Goal: Task Accomplishment & Management: Use online tool/utility

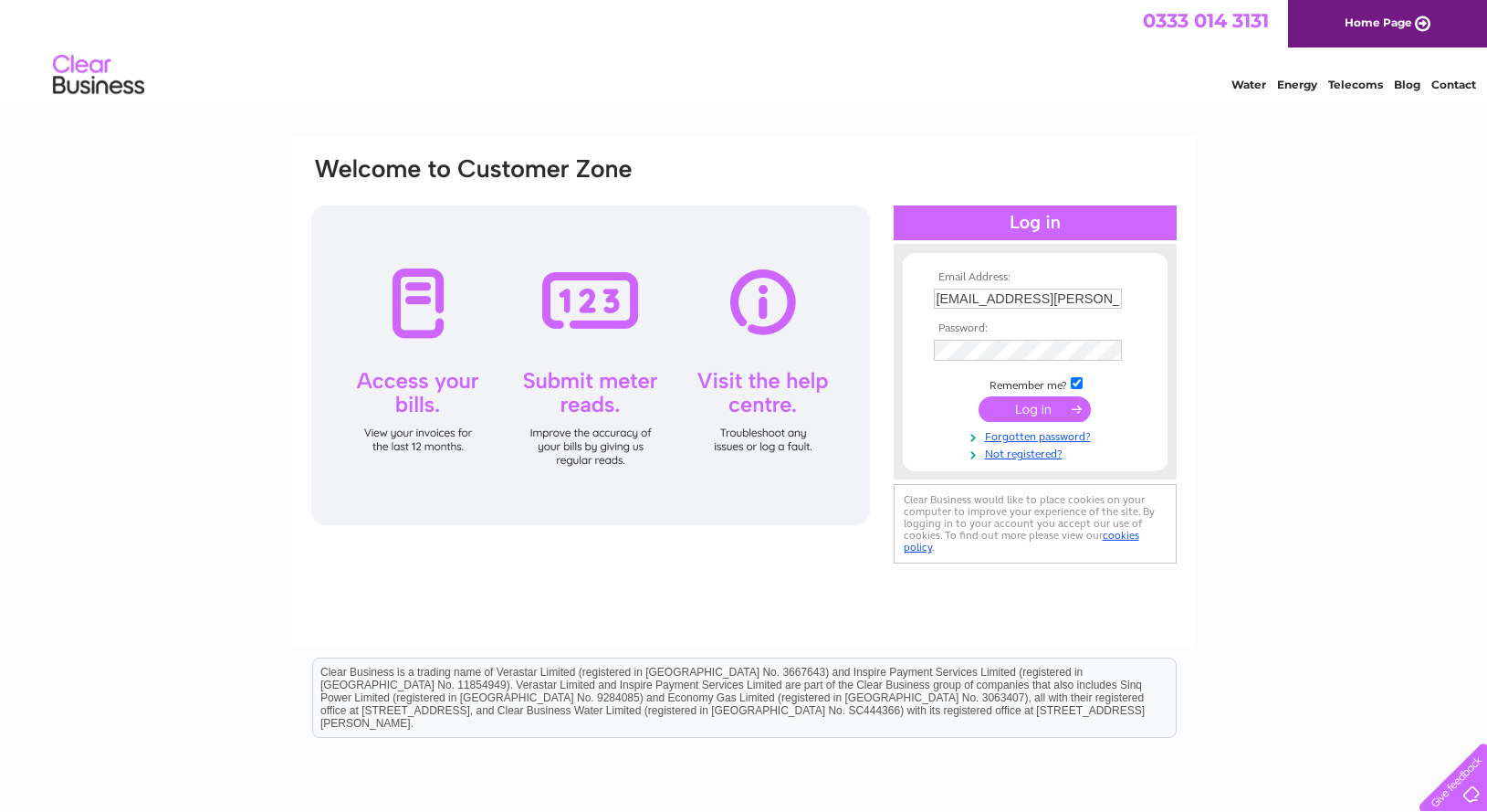
click at [999, 409] on input "submit" at bounding box center [1035, 408] width 112 height 25
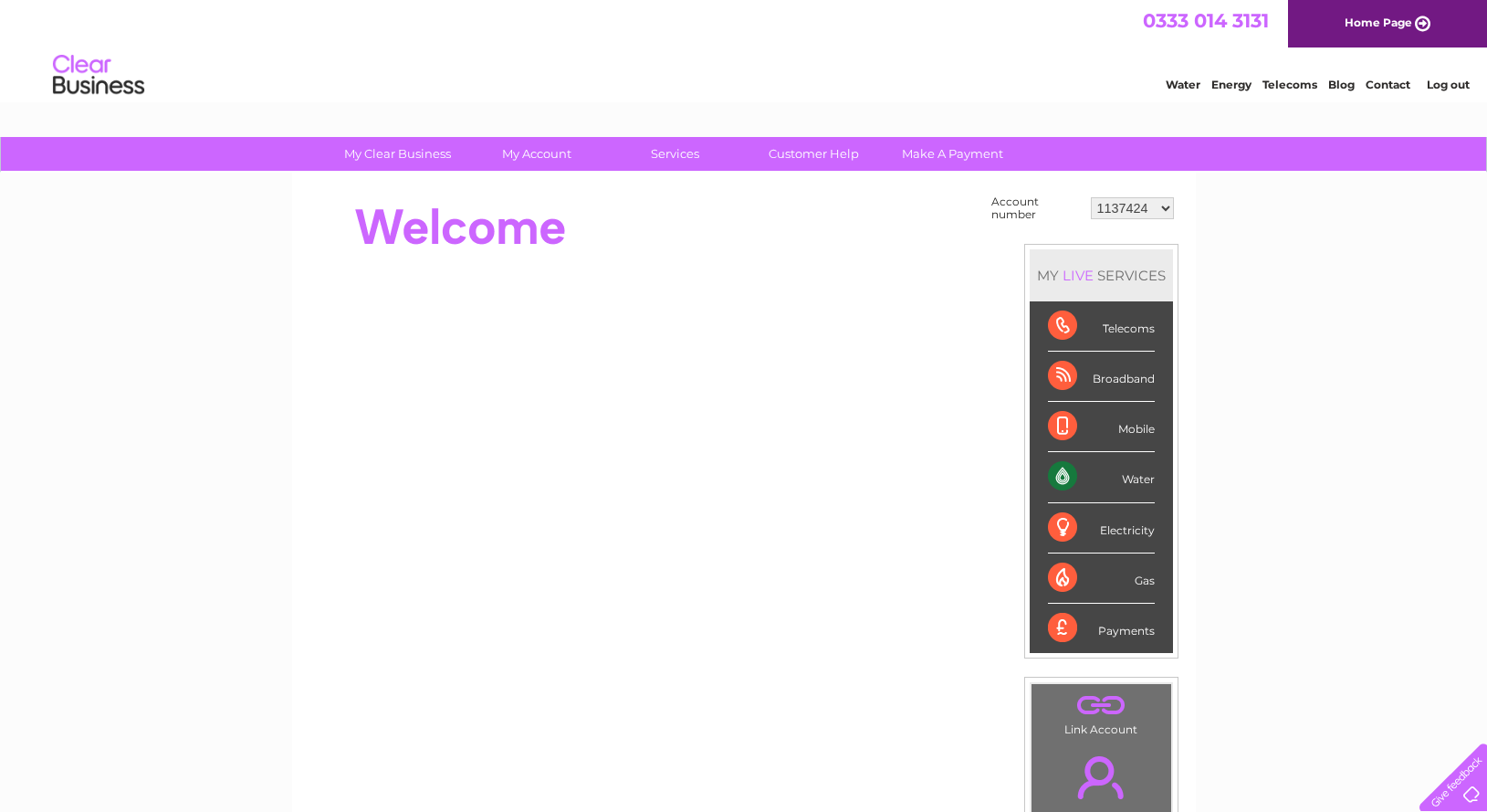
click at [1091, 197] on select "1137424 1137426 1137435 30295217" at bounding box center [1133, 208] width 83 height 22
click option "1137424" at bounding box center [0, 0] width 0 height 0
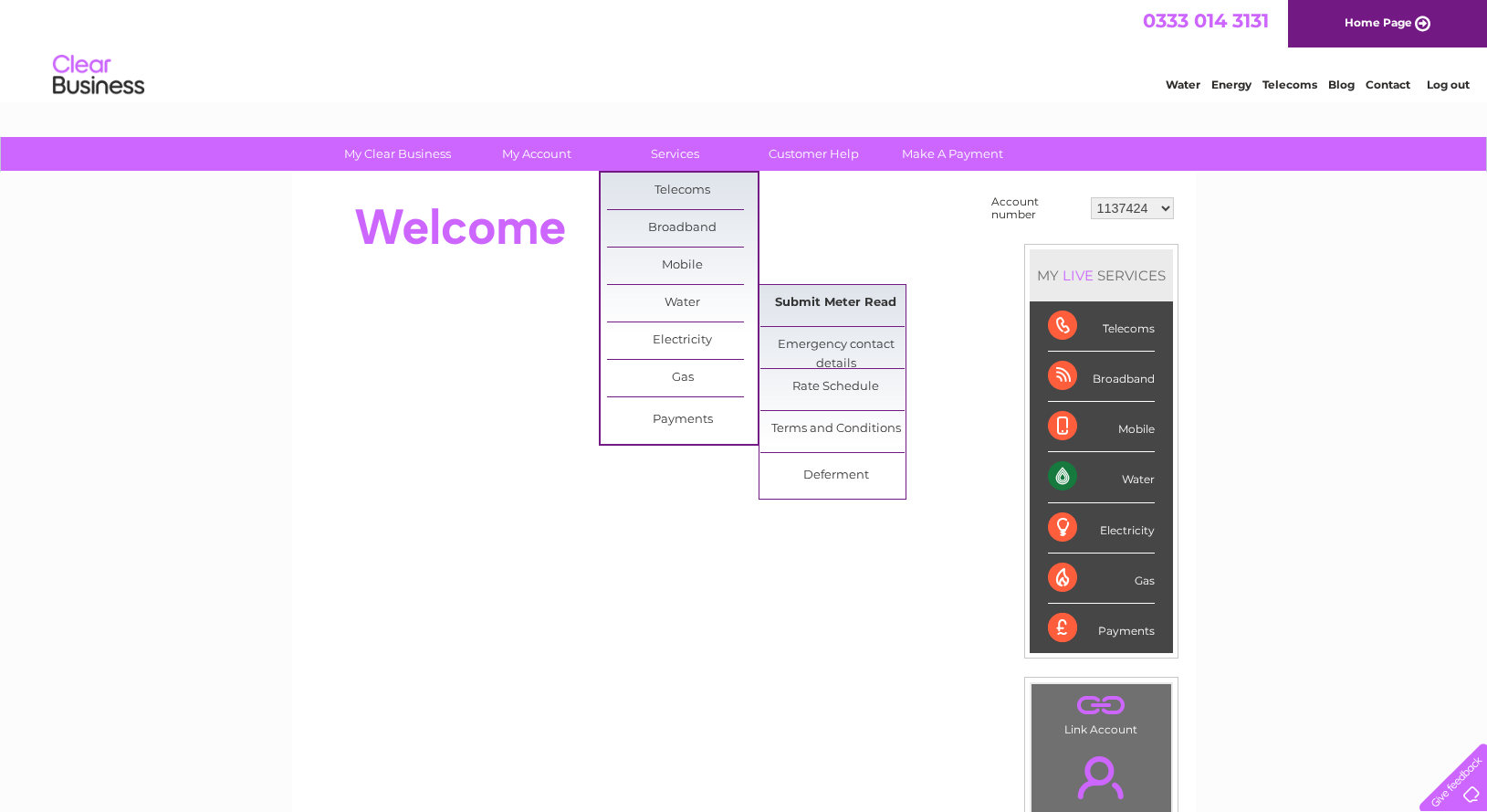
click at [822, 299] on link "Submit Meter Read" at bounding box center [836, 303] width 151 height 37
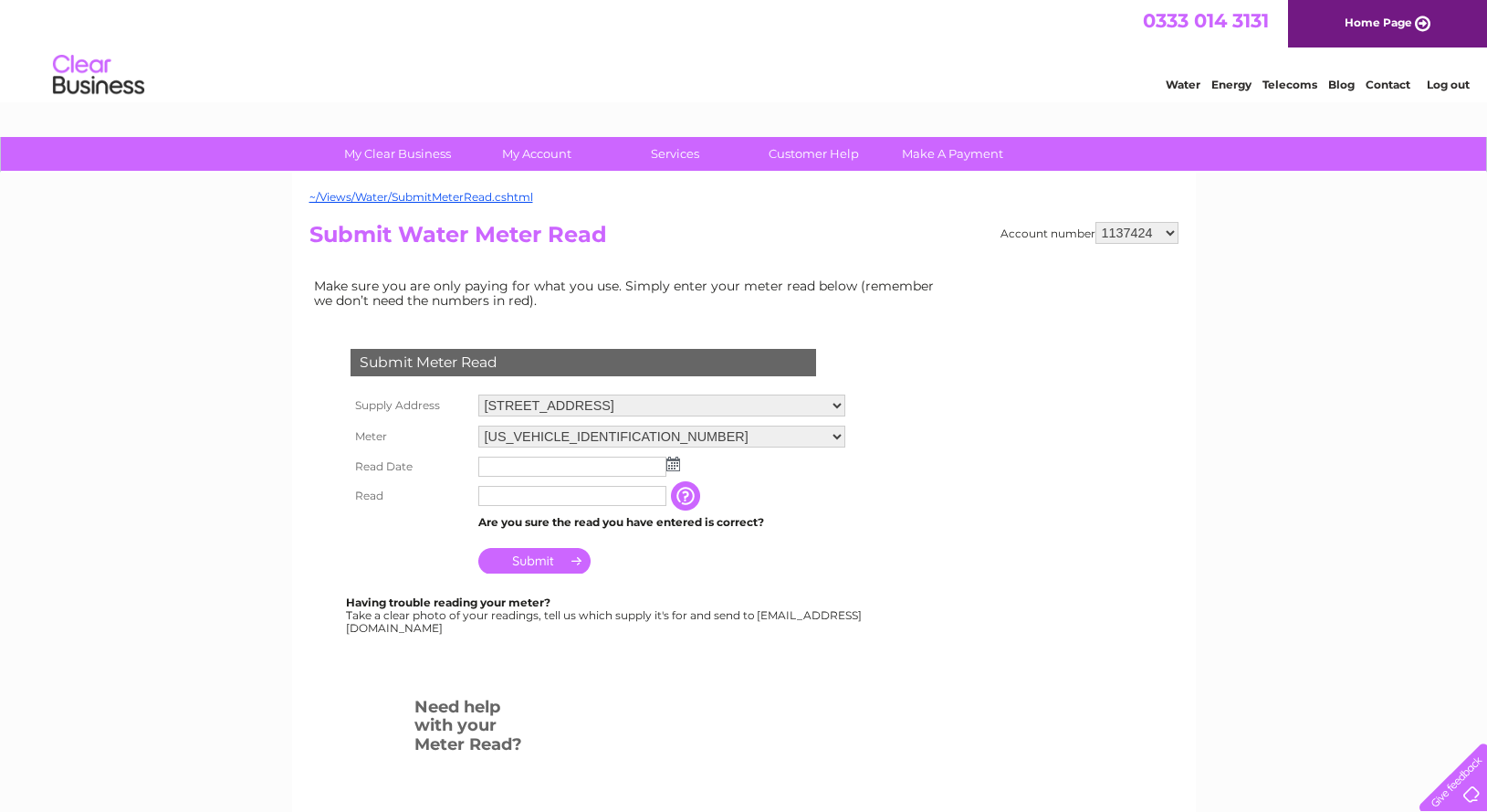
click at [675, 462] on img at bounding box center [673, 463] width 14 height 14
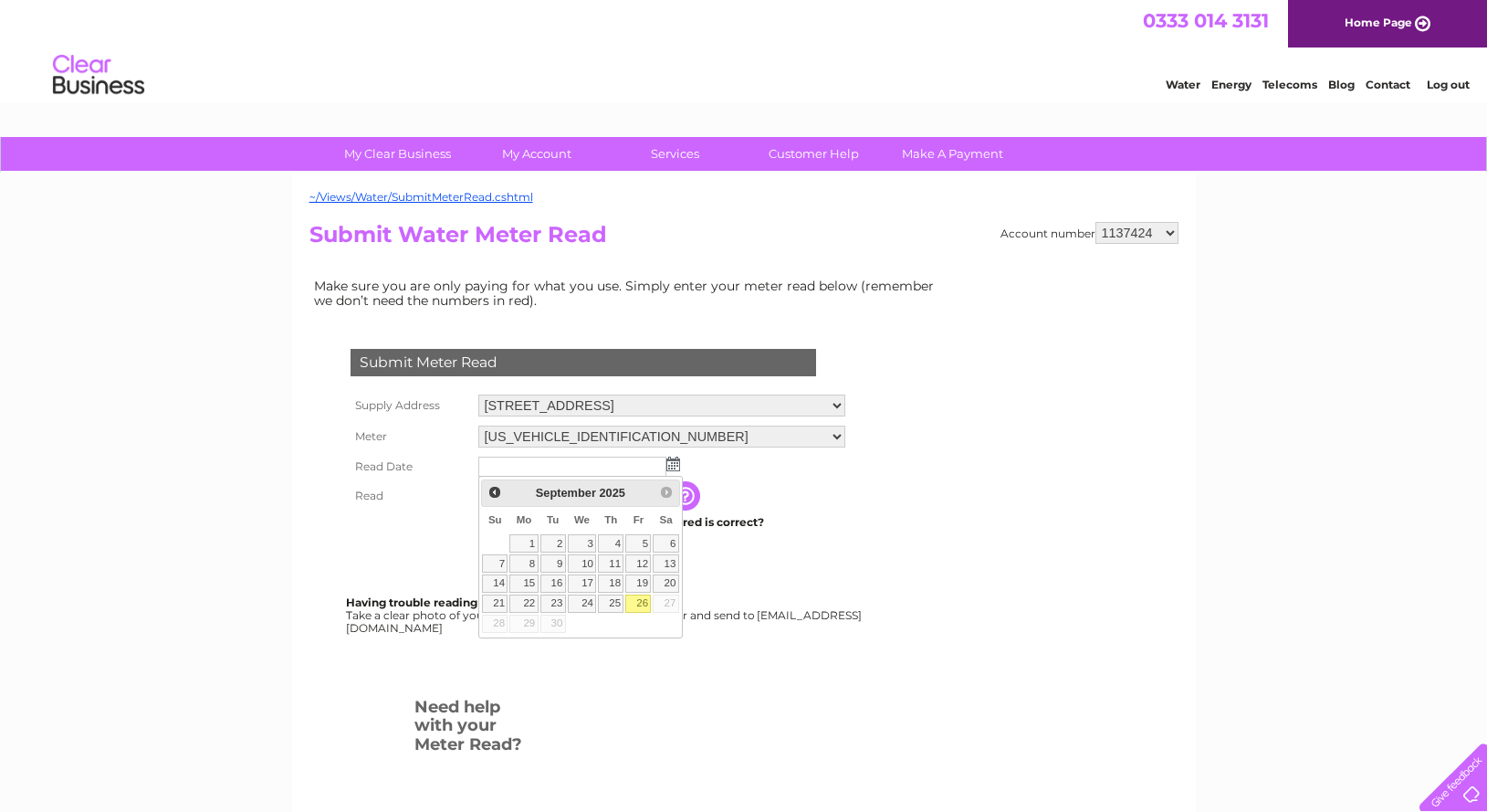
click at [640, 597] on link "26" at bounding box center [638, 603] width 25 height 18
type input "2025/09/26"
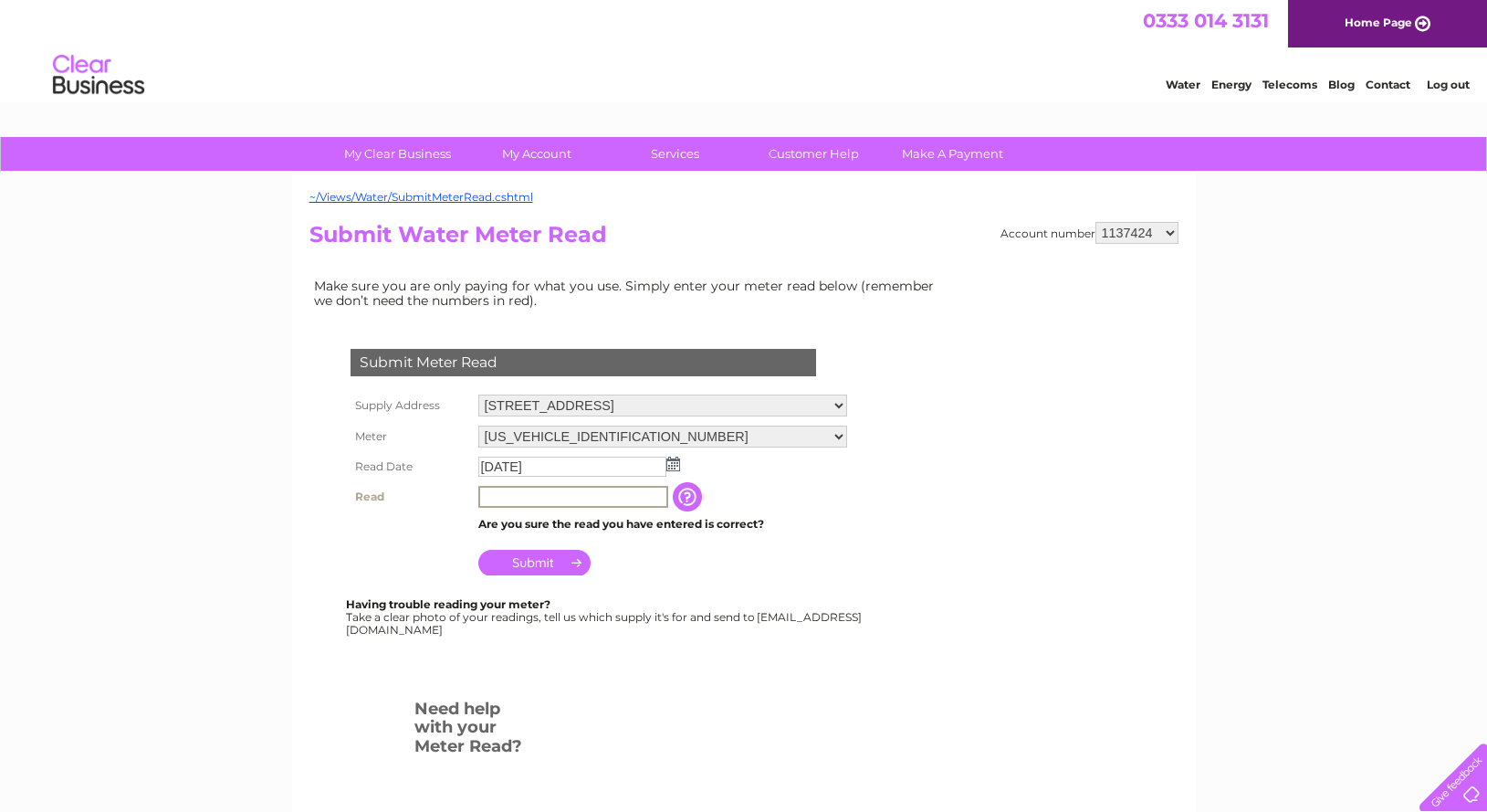
click at [507, 491] on input "text" at bounding box center [573, 496] width 190 height 22
type input "2553"
click at [521, 557] on input "Submit" at bounding box center [534, 562] width 112 height 25
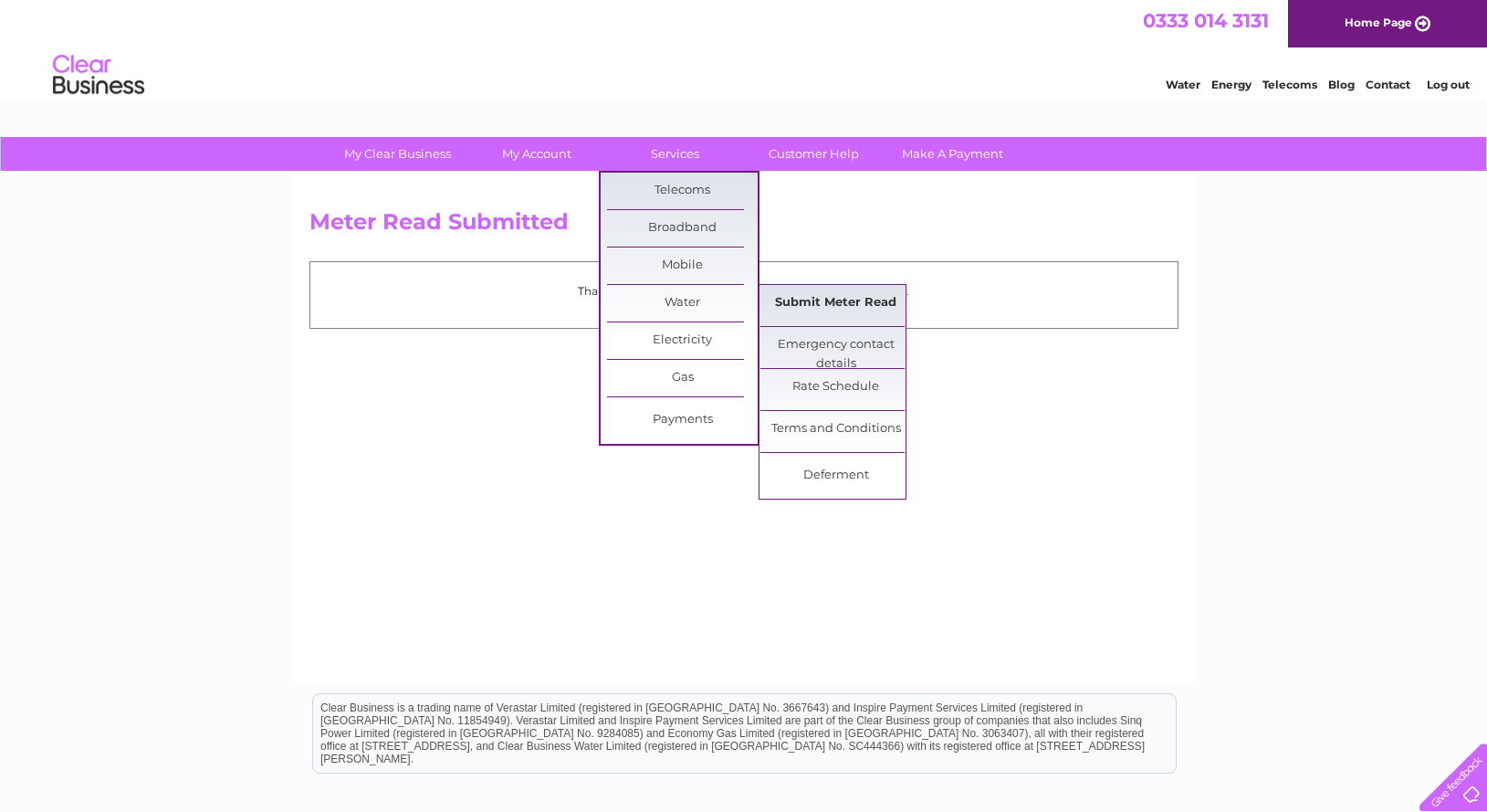
click at [792, 303] on link "Submit Meter Read" at bounding box center [836, 303] width 151 height 37
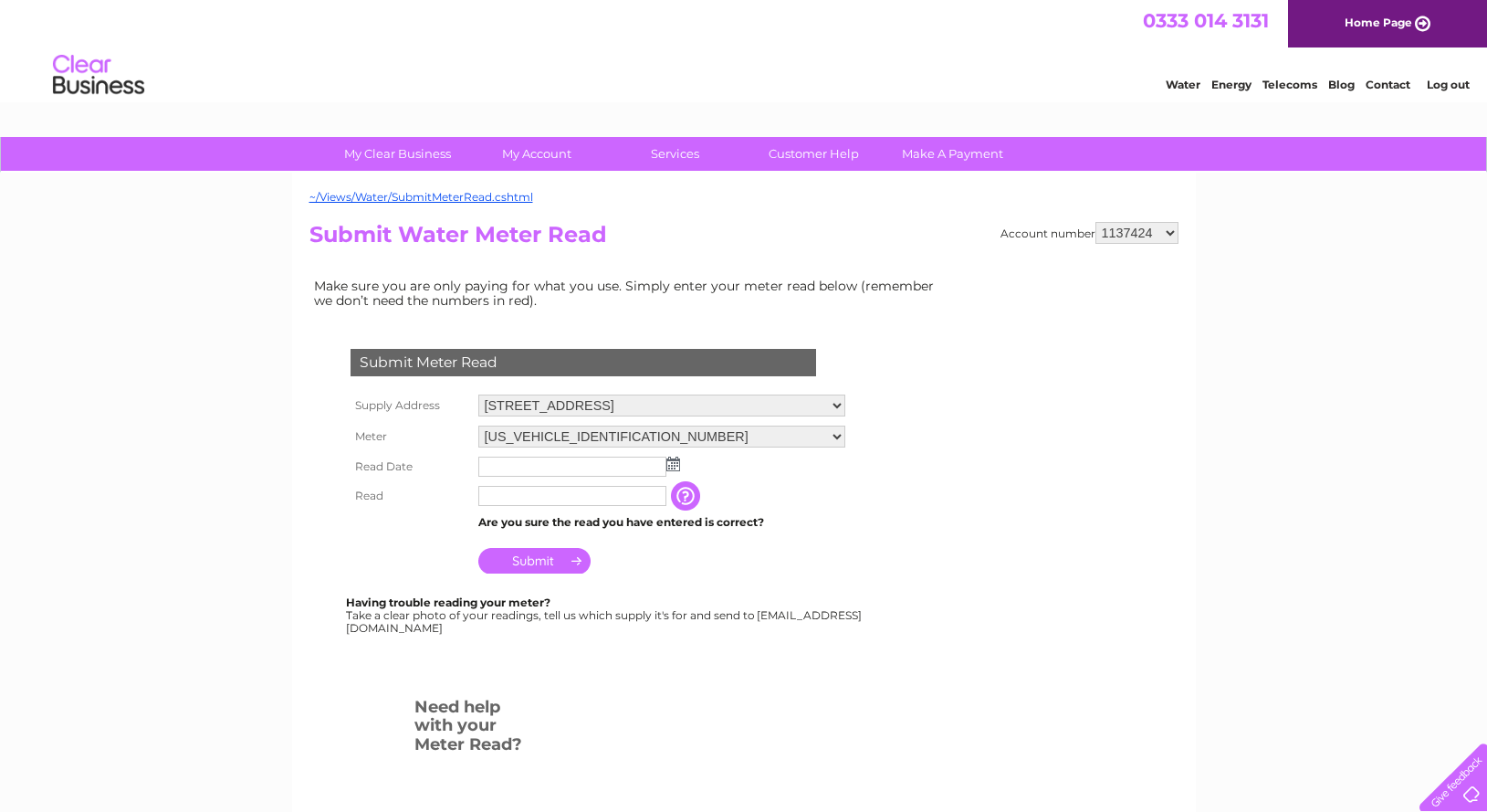
click at [1096, 222] on select "1137424 1137426 1137435 30295217" at bounding box center [1137, 233] width 83 height 22
select select "1137426"
click option "1137426" at bounding box center [0, 0] width 0 height 0
click at [670, 465] on img at bounding box center [673, 463] width 14 height 14
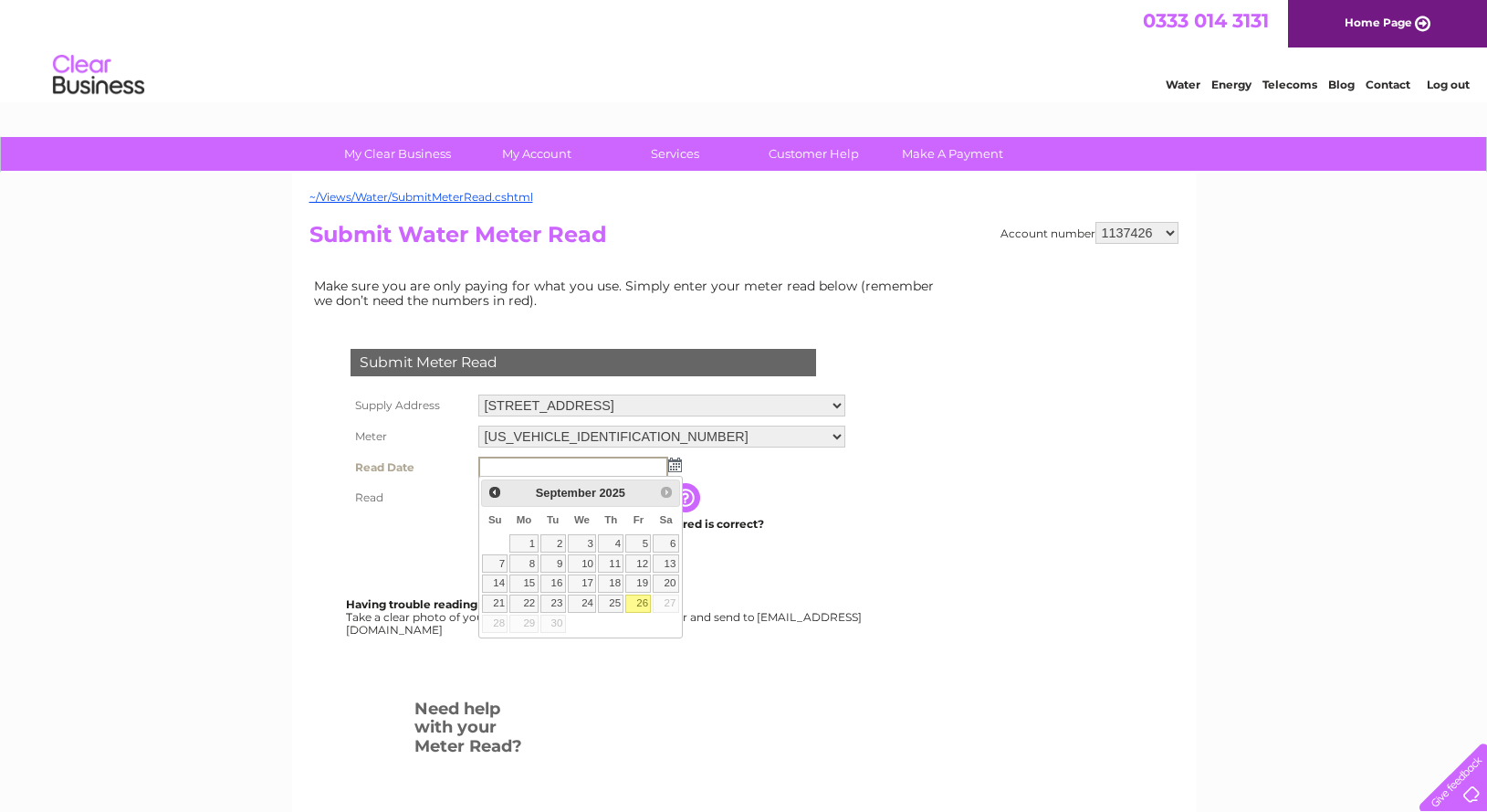
click at [638, 601] on link "26" at bounding box center [638, 603] width 25 height 18
type input "2025/09/26"
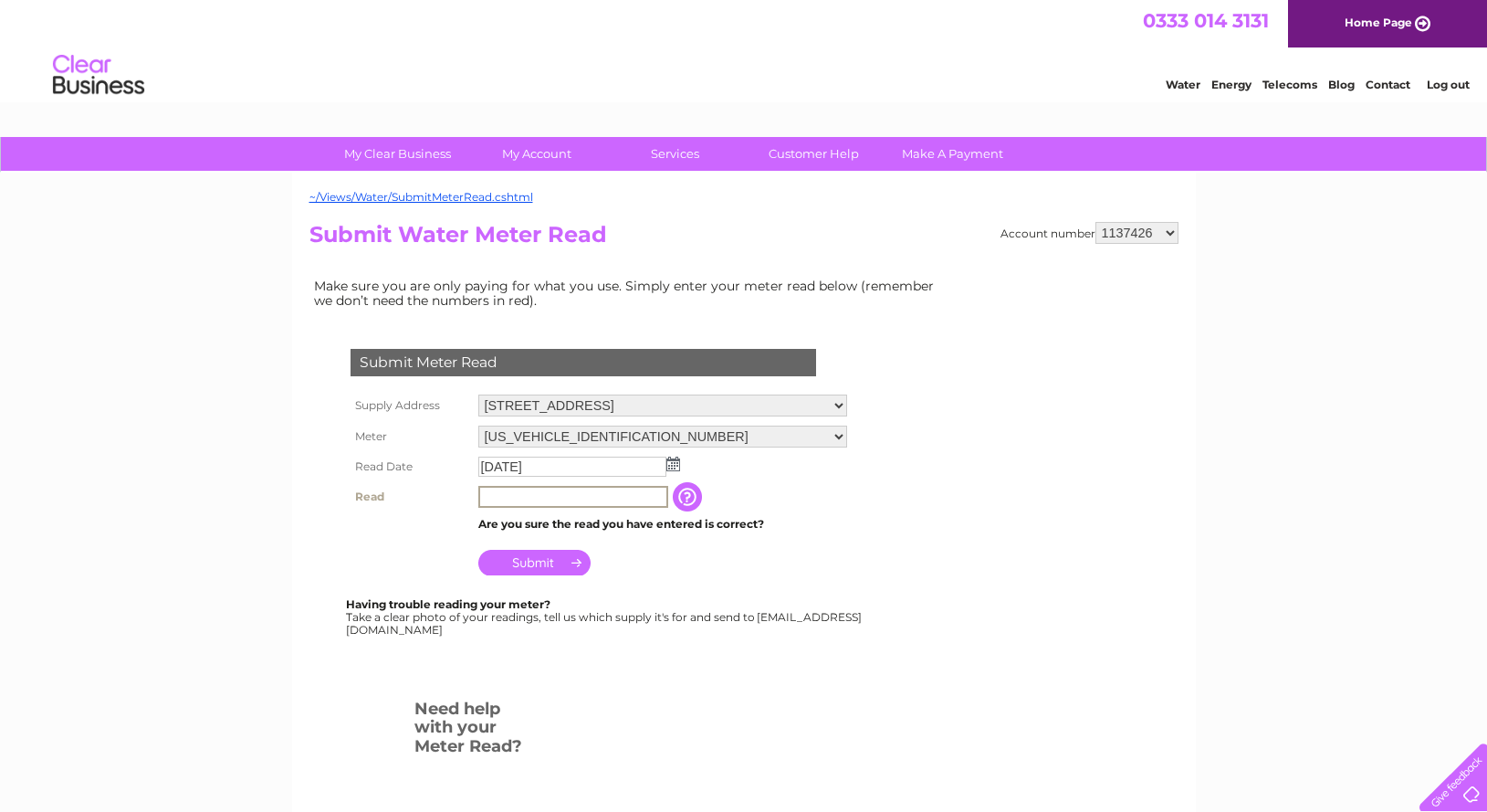
click at [529, 496] on input "text" at bounding box center [573, 496] width 190 height 22
type input "00890"
click at [524, 557] on input "Submit" at bounding box center [534, 560] width 112 height 25
